Goal: Transaction & Acquisition: Subscribe to service/newsletter

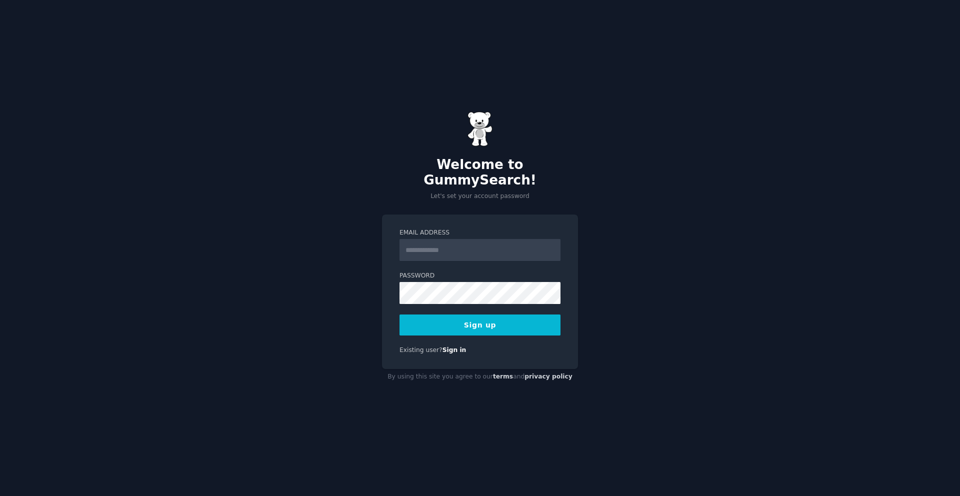
click at [425, 245] on input "Email Address" at bounding box center [479, 250] width 161 height 22
type input "**********"
click at [447, 314] on button "Sign up" at bounding box center [479, 324] width 161 height 21
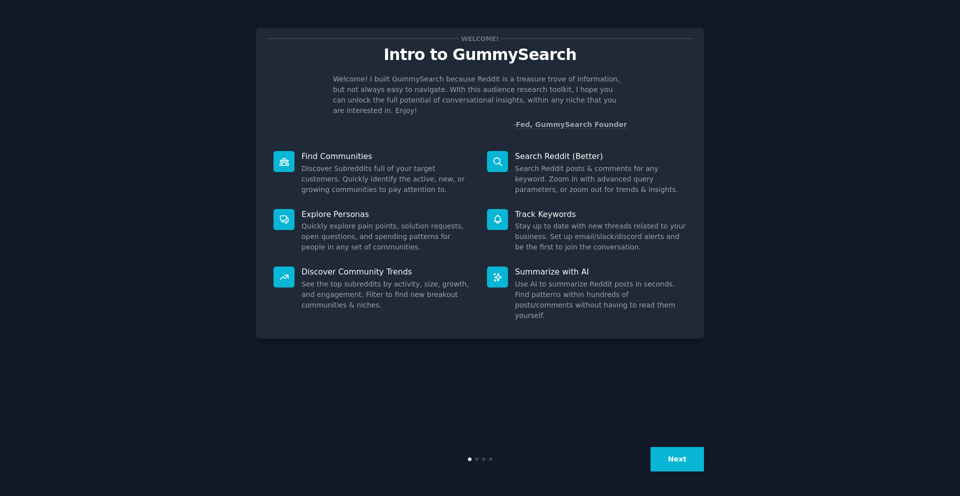
click at [684, 459] on button "Next" at bounding box center [676, 459] width 53 height 24
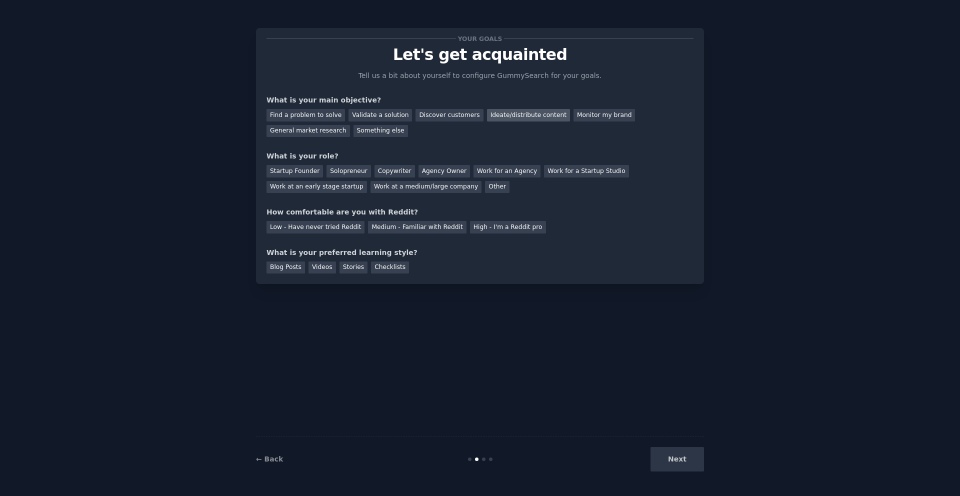
click at [506, 116] on div "Ideate/distribute content" at bounding box center [528, 115] width 83 height 12
click at [581, 116] on div "Monitor my brand" at bounding box center [603, 115] width 61 height 12
click at [330, 117] on div "Find a problem to solve" at bounding box center [305, 115] width 78 height 12
click at [417, 192] on div "Work at a medium/large company" at bounding box center [425, 187] width 111 height 12
click at [309, 170] on div "Startup Founder" at bounding box center [294, 171] width 56 height 12
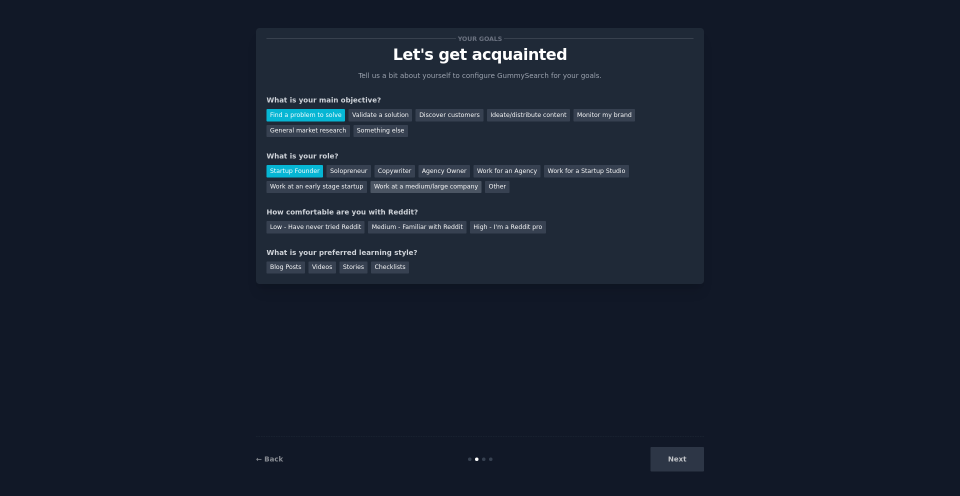
click at [401, 187] on div "Work at a medium/large company" at bounding box center [425, 187] width 111 height 12
click at [425, 222] on div "Medium - Familiar with Reddit" at bounding box center [417, 227] width 98 height 12
click at [323, 268] on div "Videos" at bounding box center [321, 267] width 27 height 12
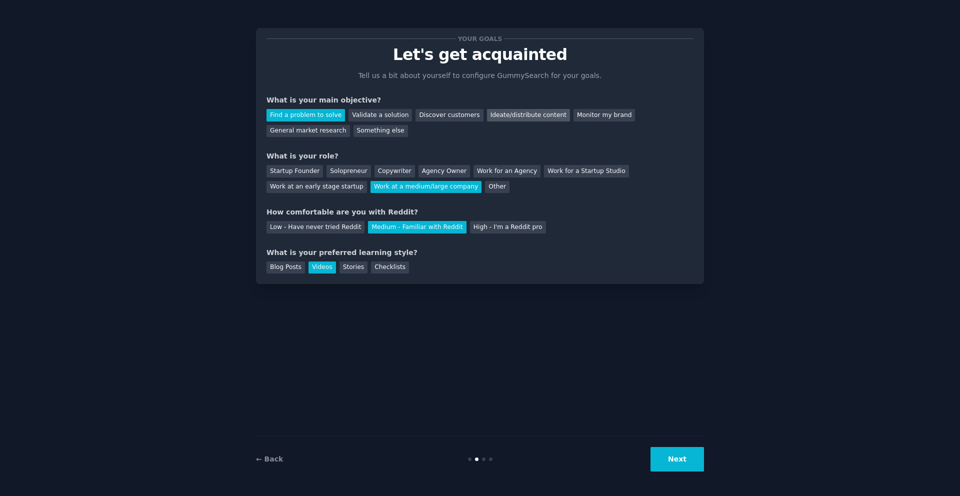
click at [517, 114] on div "Ideate/distribute content" at bounding box center [528, 115] width 83 height 12
click at [672, 458] on button "Next" at bounding box center [676, 459] width 53 height 24
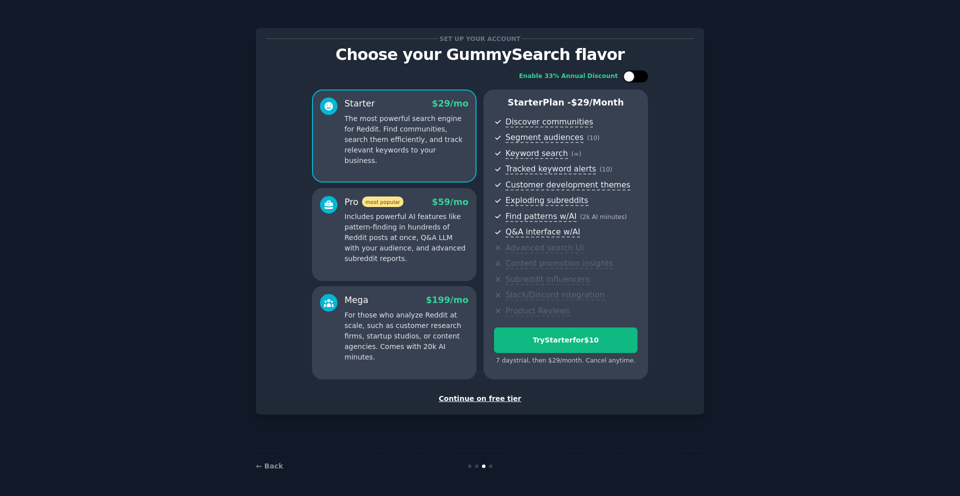
click at [639, 77] on div at bounding box center [640, 76] width 5 height 5
click at [629, 79] on div at bounding box center [635, 76] width 25 height 12
checkbox input "false"
click at [414, 260] on p "Includes powerful AI features like pattern-finding in hundreds of Reddit posts …" at bounding box center [406, 237] width 124 height 52
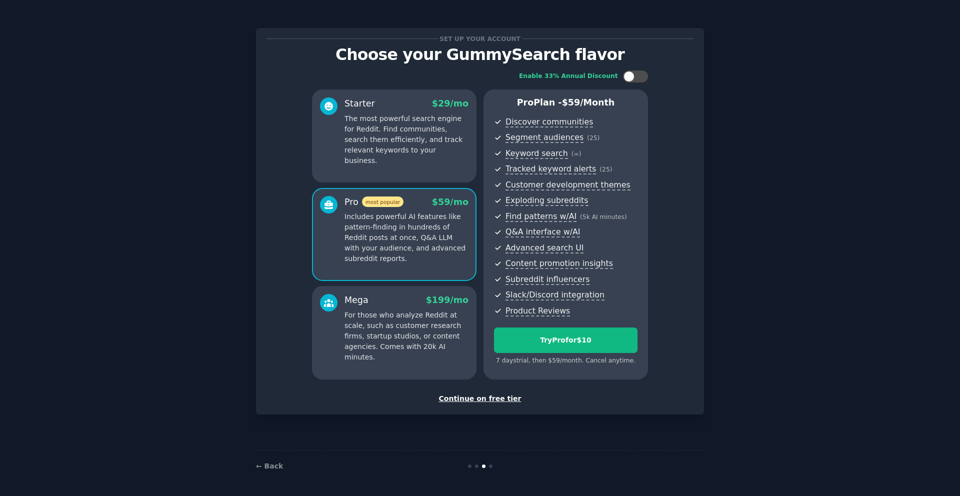
click at [400, 326] on p "For those who analyze Reddit at scale, such as customer research firms, startup…" at bounding box center [406, 336] width 124 height 52
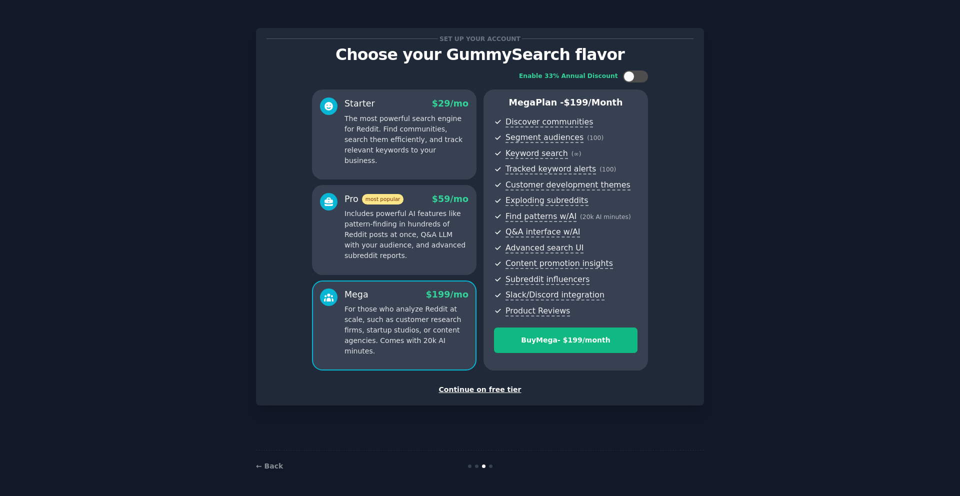
click at [397, 262] on div "Pro most popular $ 59 /mo Includes powerful AI features like pattern-finding in…" at bounding box center [394, 230] width 164 height 90
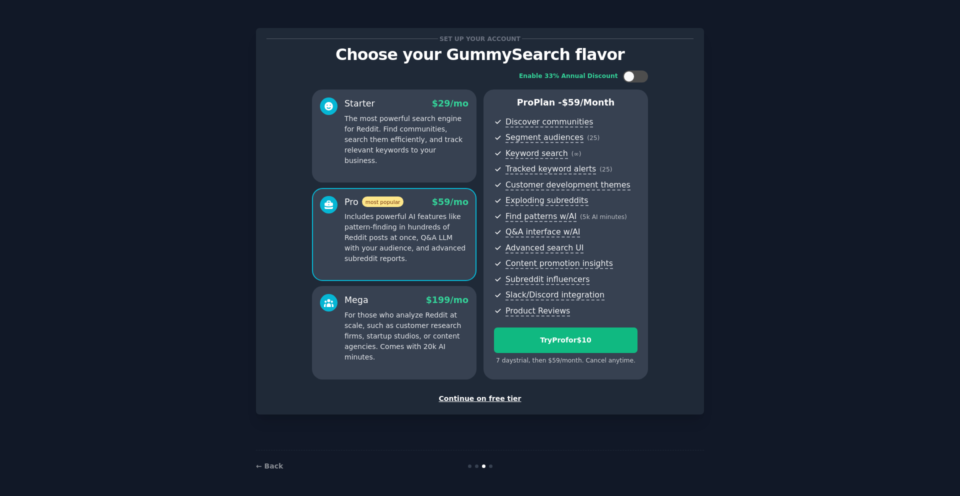
click at [397, 342] on p "For those who analyze Reddit at scale, such as customer research firms, startup…" at bounding box center [406, 336] width 124 height 52
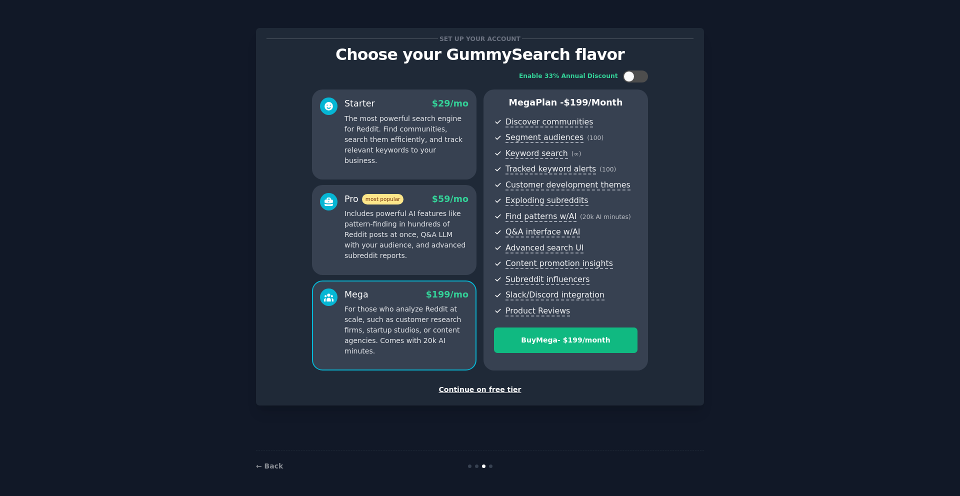
click at [393, 269] on div "Pro most popular $ 59 /mo Includes powerful AI features like pattern-finding in…" at bounding box center [394, 230] width 164 height 90
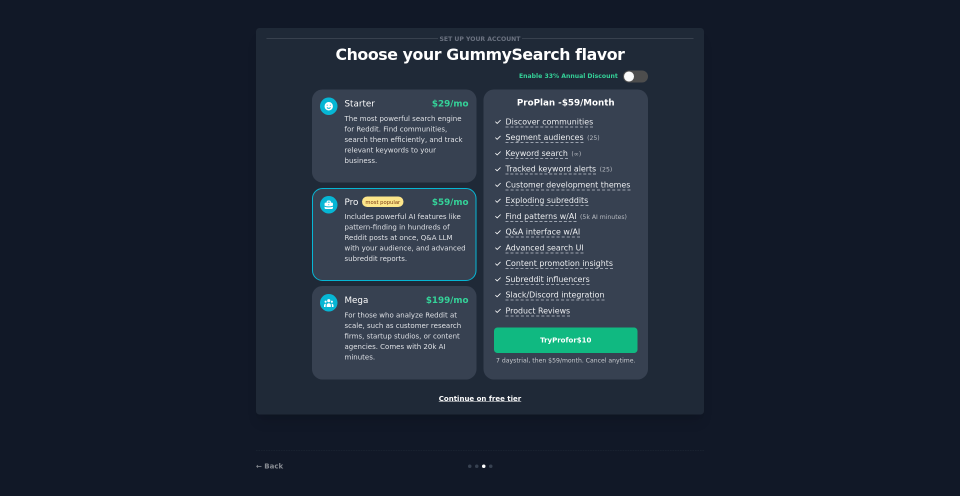
click at [400, 338] on p "For those who analyze Reddit at scale, such as customer research firms, startup…" at bounding box center [406, 336] width 124 height 52
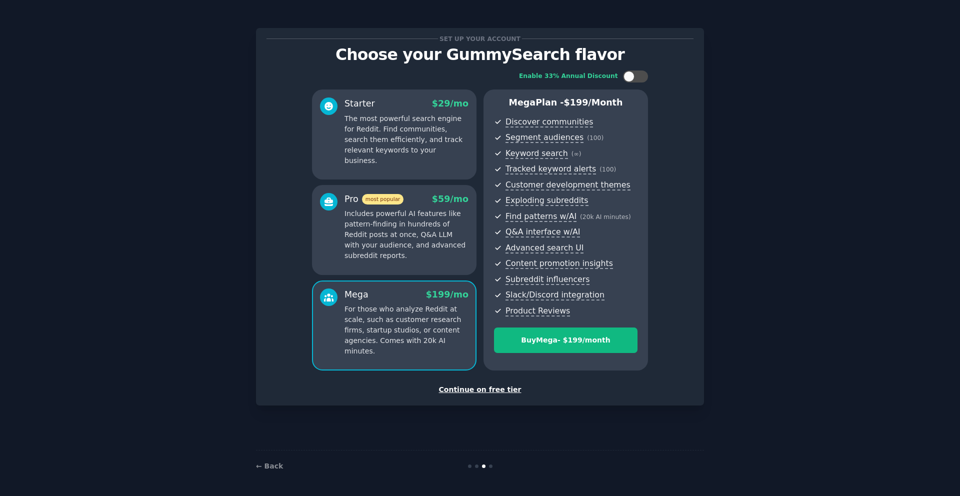
click at [393, 270] on div "Pro most popular $ 59 /mo Includes powerful AI features like pattern-finding in…" at bounding box center [394, 230] width 164 height 90
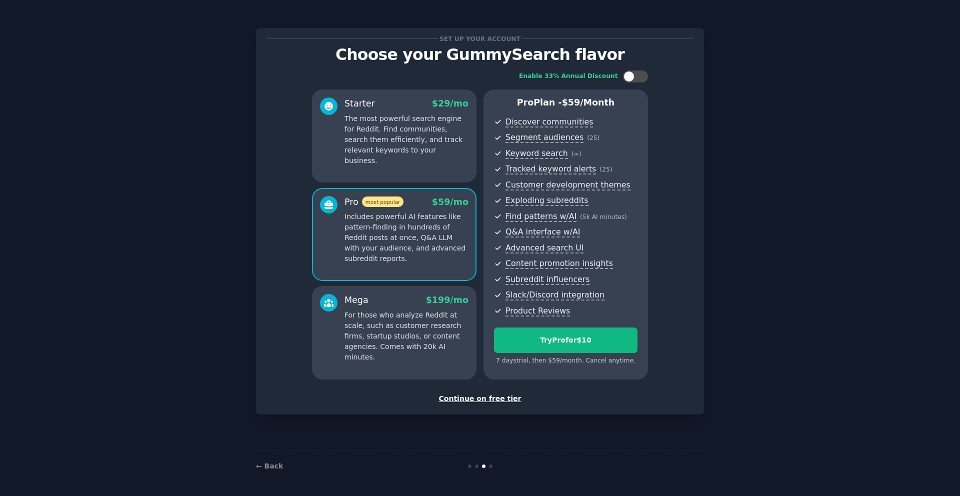
click at [398, 167] on div "Starter $ 29 /mo The most powerful search engine for Reddit. Find communities, …" at bounding box center [394, 135] width 164 height 93
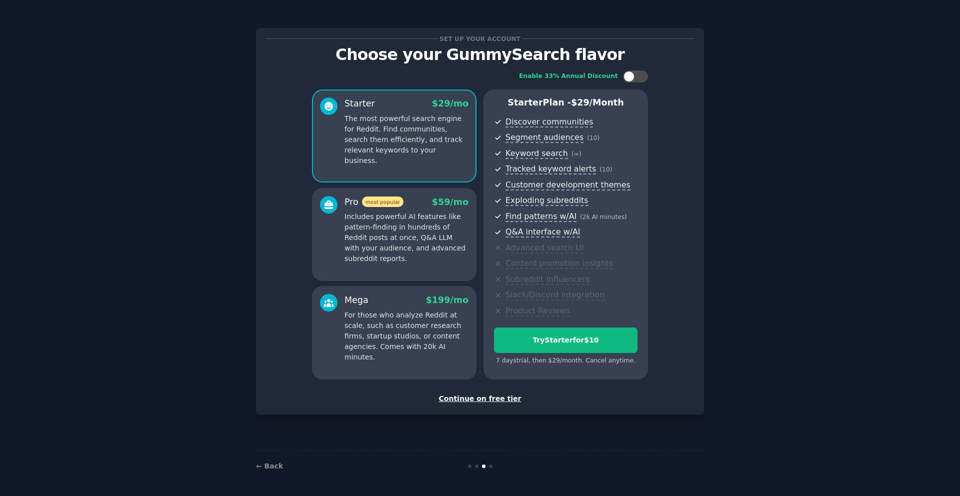
click at [423, 149] on p "The most powerful search engine for Reddit. Find communities, search them effic…" at bounding box center [406, 139] width 124 height 52
click at [423, 229] on p "Includes powerful AI features like pattern-finding in hundreds of Reddit posts …" at bounding box center [406, 237] width 124 height 52
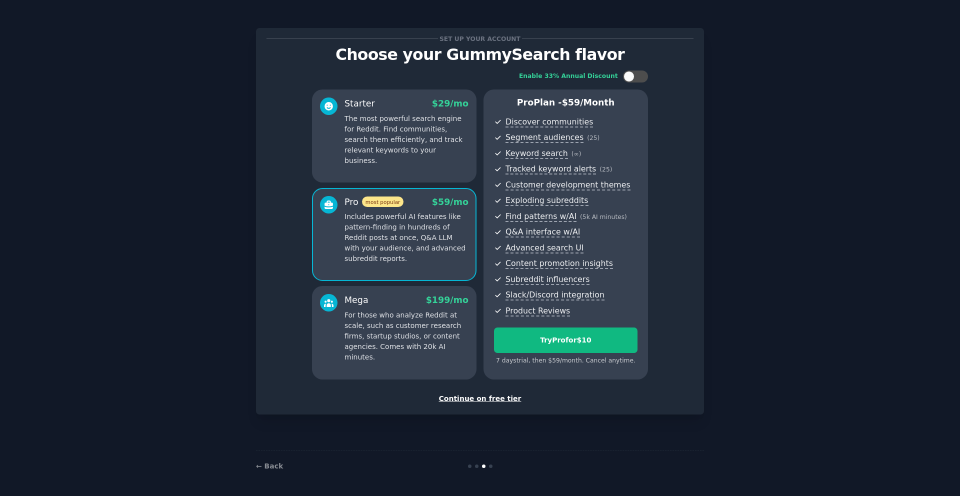
click at [397, 308] on div "Mega $ 199 /mo For those who analyze Reddit at scale, such as customer research…" at bounding box center [406, 328] width 124 height 68
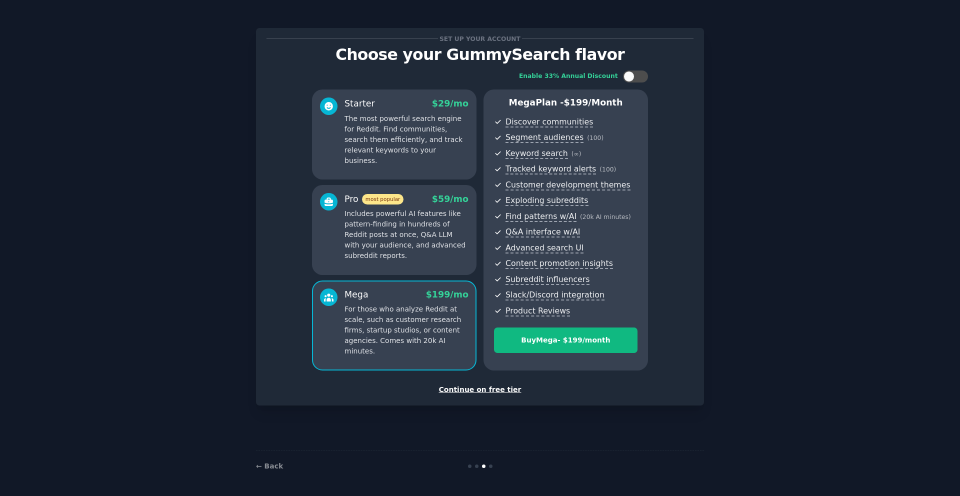
click at [405, 234] on p "Includes powerful AI features like pattern-finding in hundreds of Reddit posts …" at bounding box center [406, 234] width 124 height 52
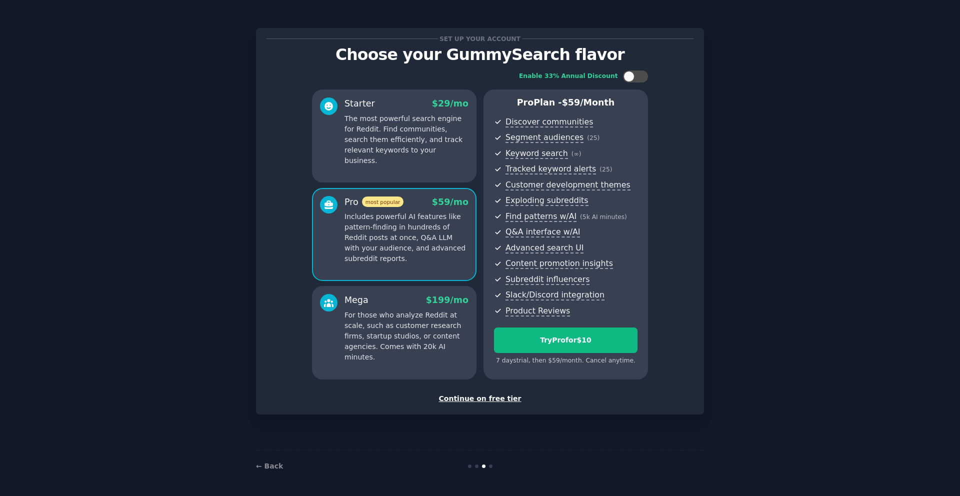
click at [418, 144] on p "The most powerful search engine for Reddit. Find communities, search them effic…" at bounding box center [406, 139] width 124 height 52
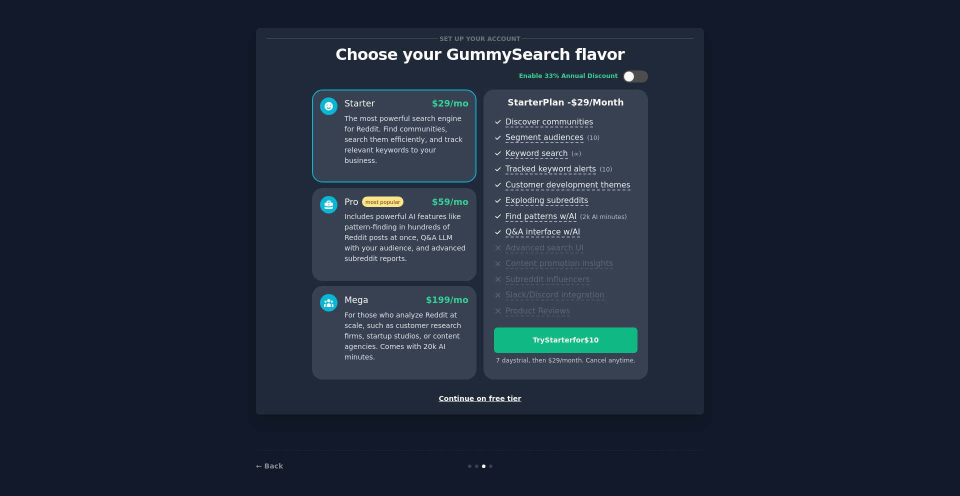
click at [415, 235] on p "Includes powerful AI features like pattern-finding in hundreds of Reddit posts …" at bounding box center [406, 237] width 124 height 52
